Goal: Transaction & Acquisition: Subscribe to service/newsletter

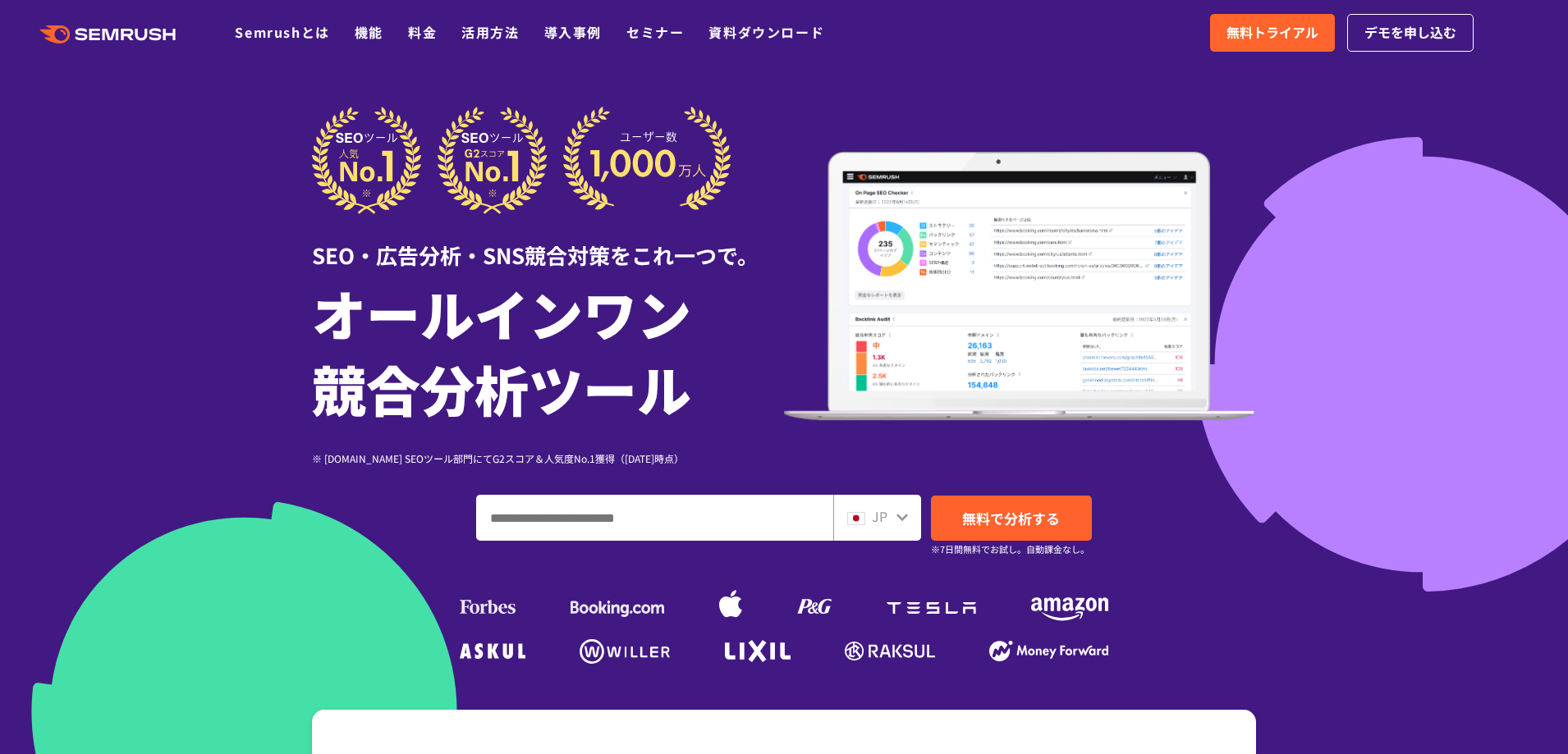
click at [416, 23] on link "料金" at bounding box center [422, 32] width 28 height 19
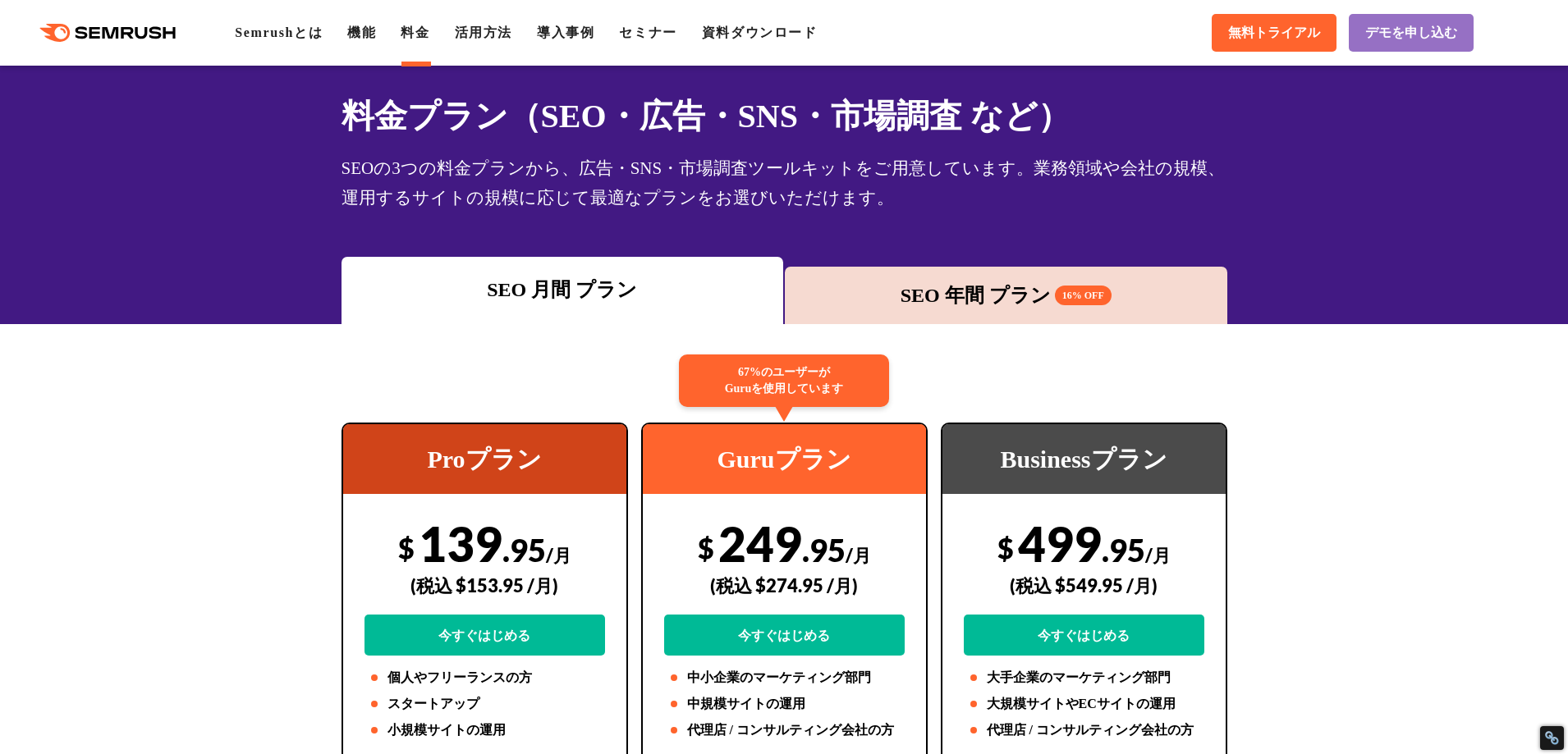
scroll to position [70, 0]
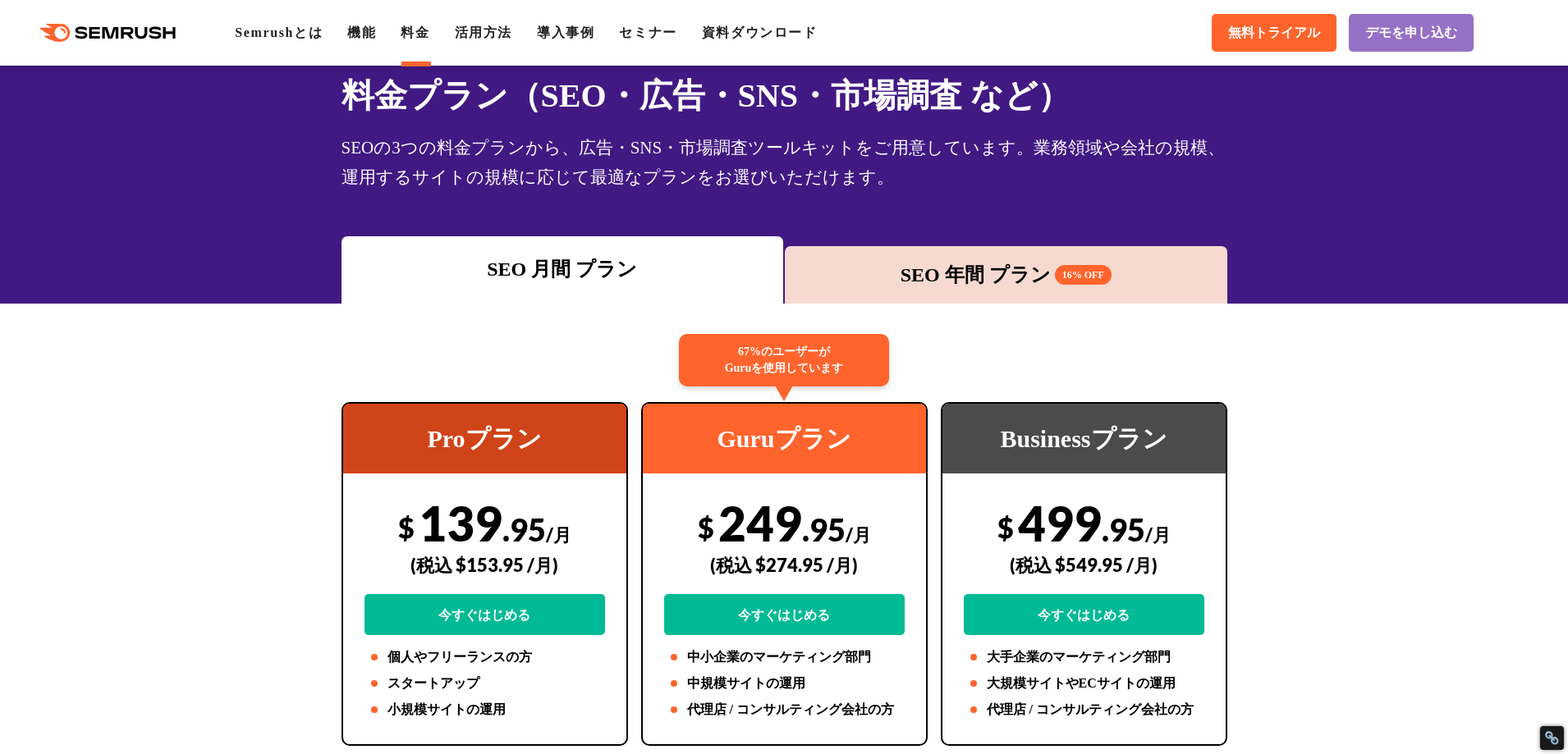
click at [940, 276] on div "SEO 年間 プラン 16% OFF" at bounding box center [1006, 275] width 426 height 29
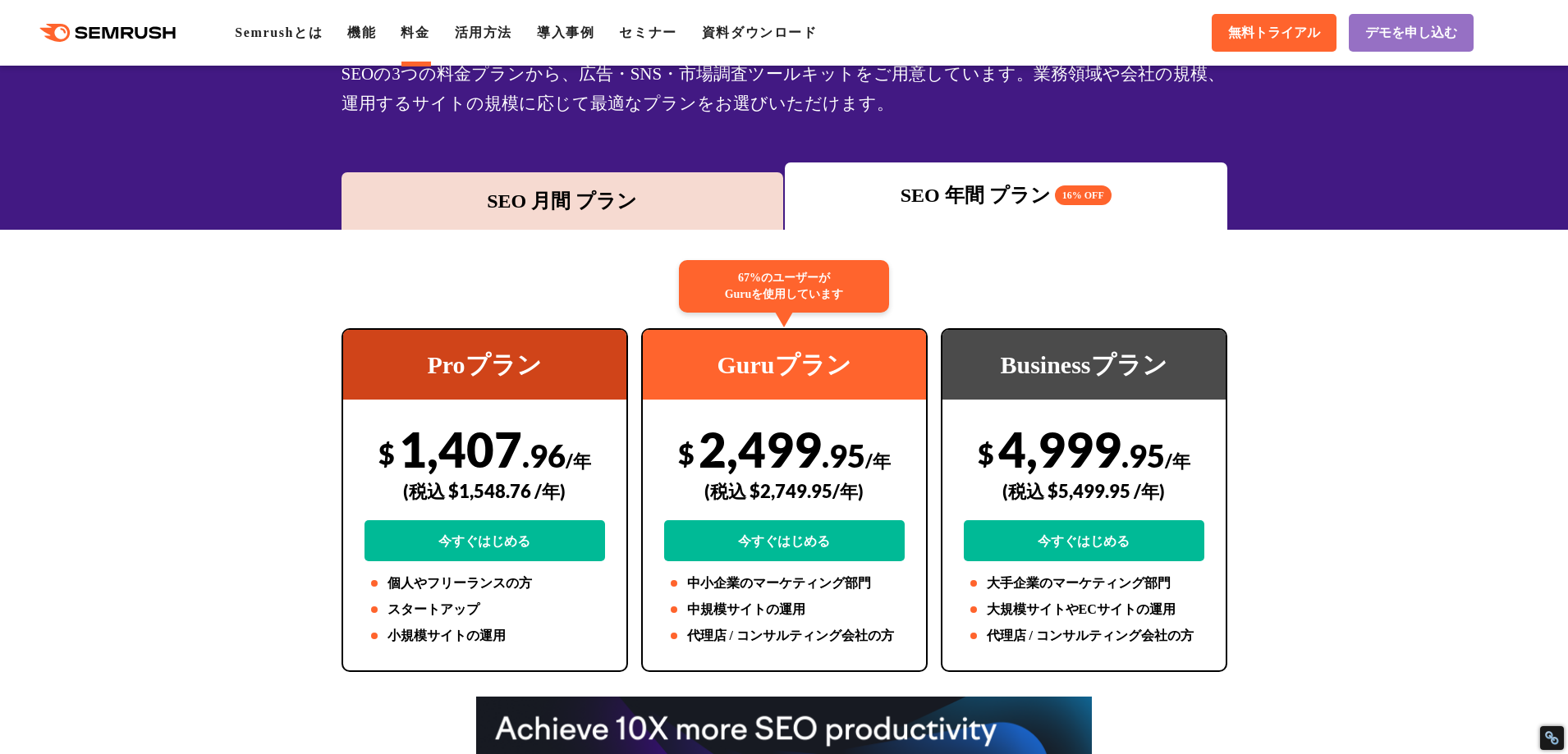
scroll to position [164, 0]
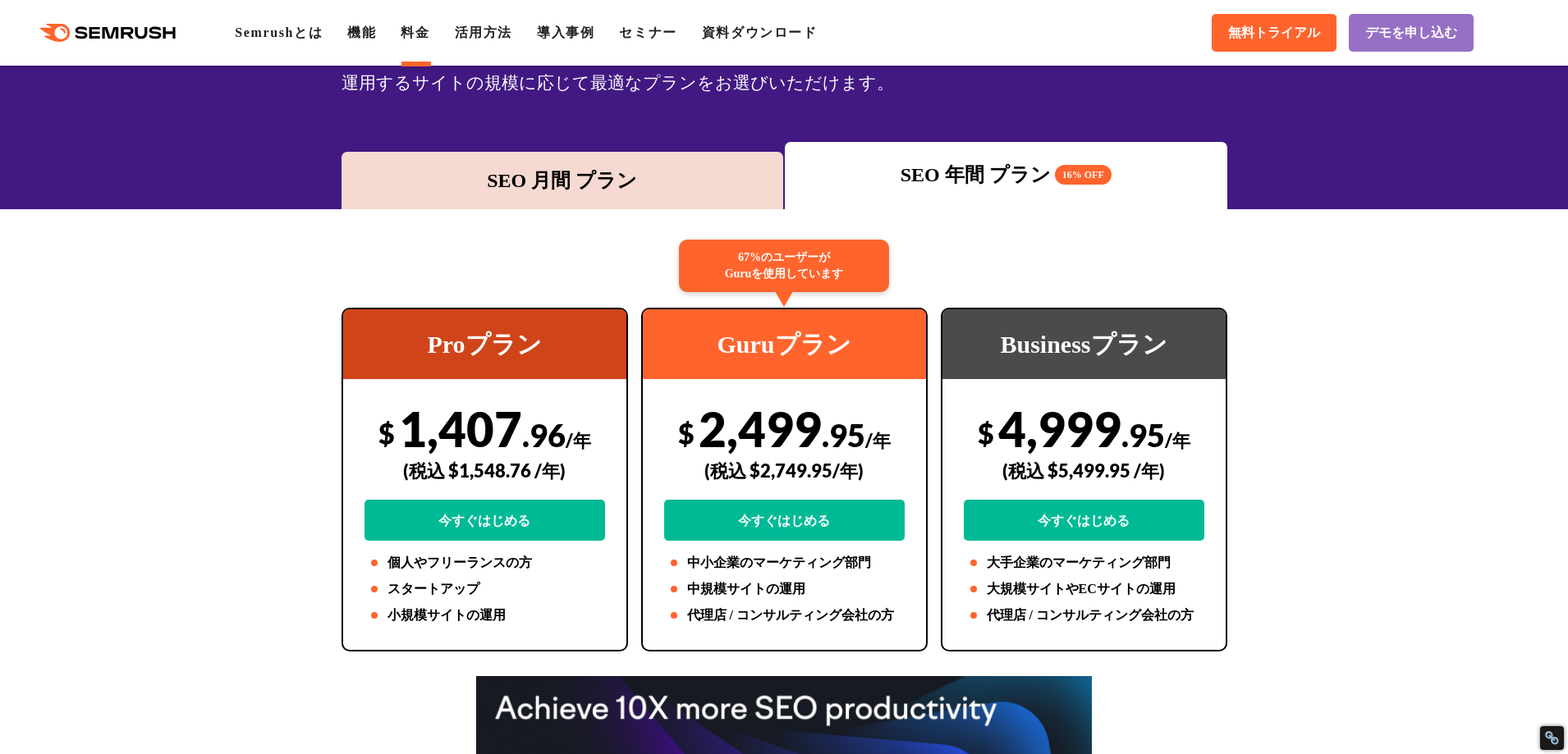
click at [657, 185] on div "SEO 月間 プラン" at bounding box center [563, 180] width 426 height 29
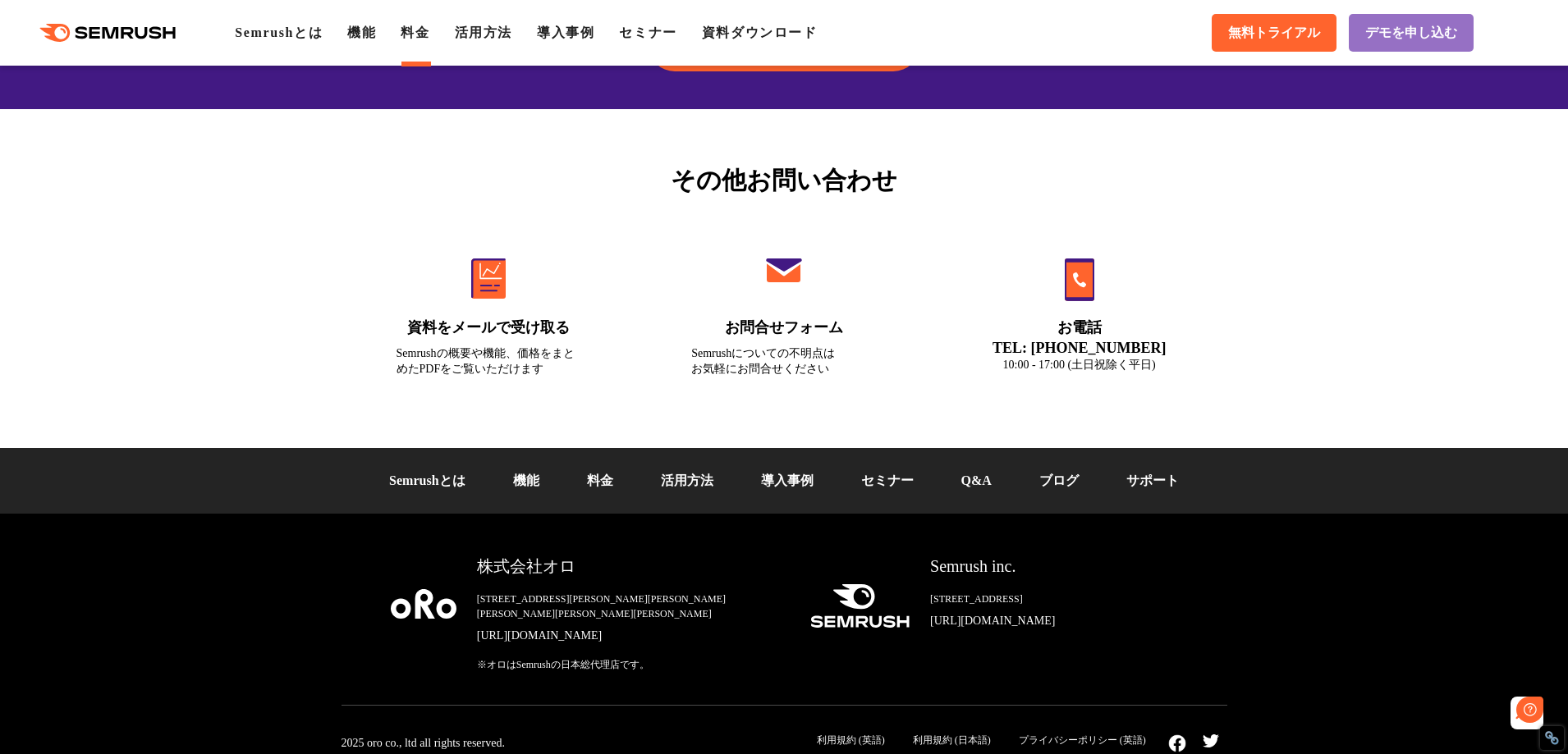
scroll to position [0, 0]
